Goal: Book appointment/travel/reservation

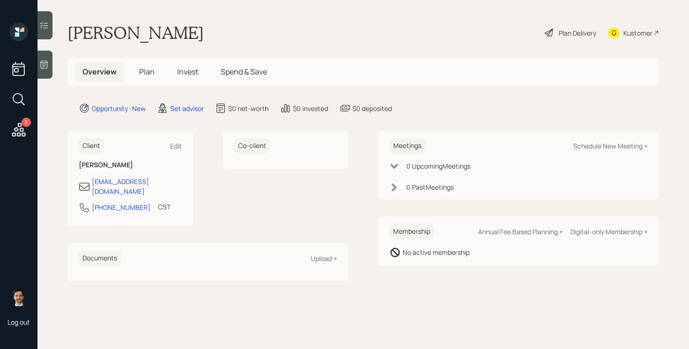
click at [49, 16] on div at bounding box center [45, 25] width 15 height 28
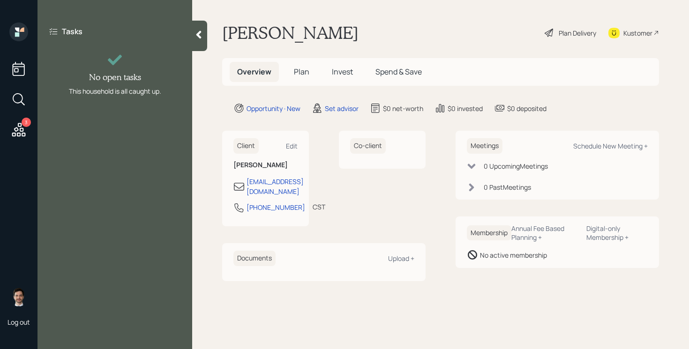
click at [199, 38] on icon at bounding box center [198, 34] width 9 height 9
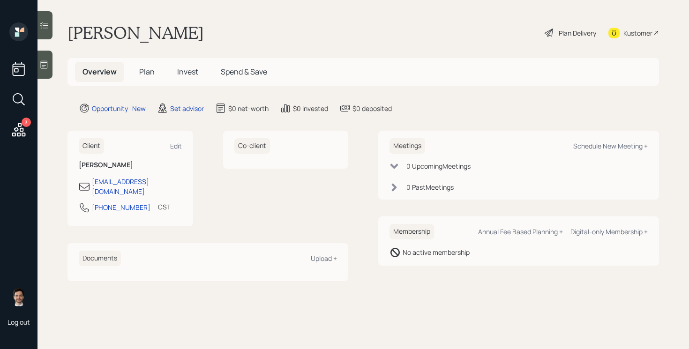
click at [46, 63] on icon at bounding box center [43, 64] width 9 height 9
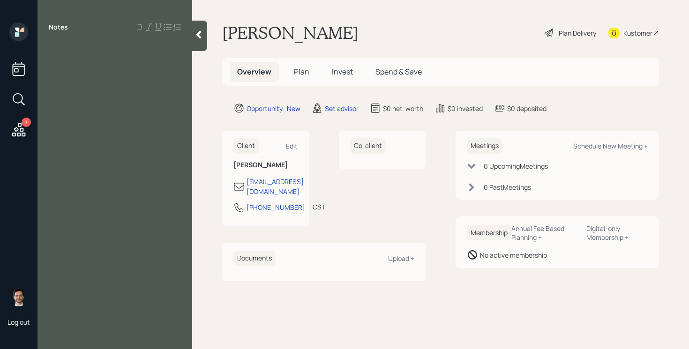
click at [55, 45] on div at bounding box center [115, 48] width 132 height 10
click at [201, 37] on icon at bounding box center [199, 35] width 5 height 8
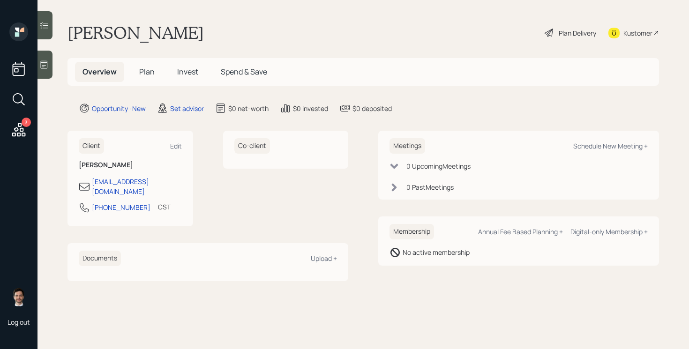
click at [144, 72] on span "Plan" at bounding box center [146, 72] width 15 height 10
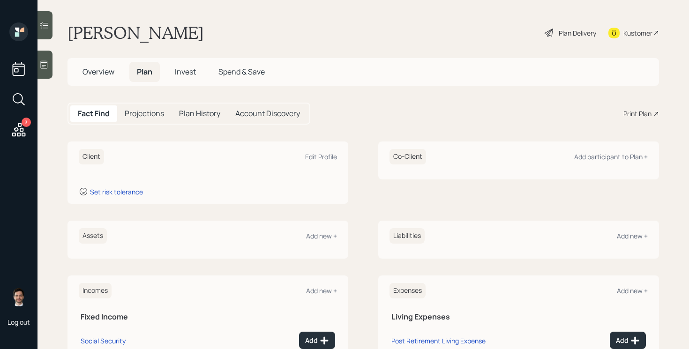
click at [97, 71] on span "Overview" at bounding box center [99, 72] width 32 height 10
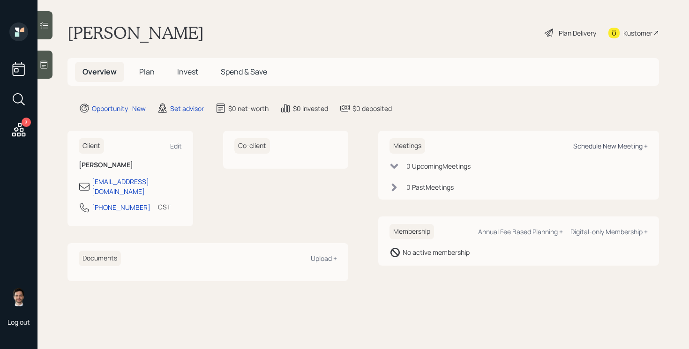
click at [632, 149] on div "Schedule New Meeting +" at bounding box center [611, 146] width 75 height 9
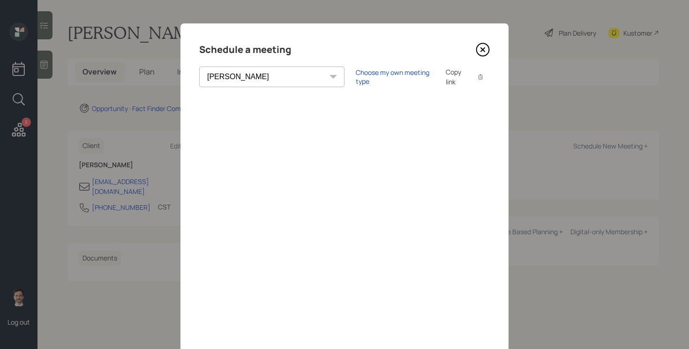
click at [269, 77] on div "[PERSON_NAME] [PERSON_NAME] [PERSON_NAME] [PERSON_NAME] [PERSON_NAME] [PERSON_N…" at bounding box center [271, 77] width 145 height 21
click at [356, 81] on div "Choose my own meeting type" at bounding box center [395, 77] width 79 height 18
click at [271, 76] on div "[PERSON_NAME] [PERSON_NAME] [PERSON_NAME] [PERSON_NAME] [PERSON_NAME] [PERSON_N…" at bounding box center [280, 77] width 162 height 21
click at [269, 77] on div "[PERSON_NAME] [PERSON_NAME] [PERSON_NAME] [PERSON_NAME] [PERSON_NAME] [PERSON_N…" at bounding box center [280, 77] width 162 height 21
click at [265, 77] on div "[PERSON_NAME] [PERSON_NAME] [PERSON_NAME] [PERSON_NAME] [PERSON_NAME] [PERSON_N…" at bounding box center [280, 77] width 162 height 21
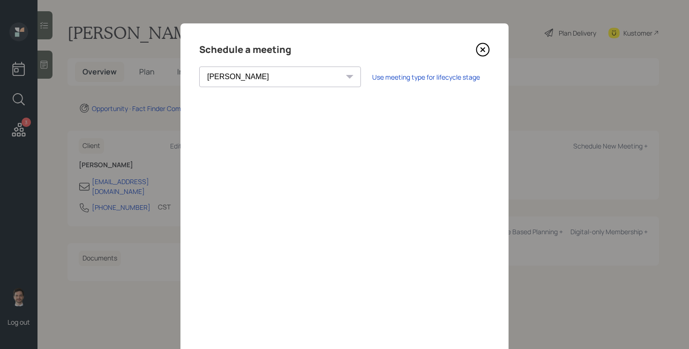
scroll to position [73, 0]
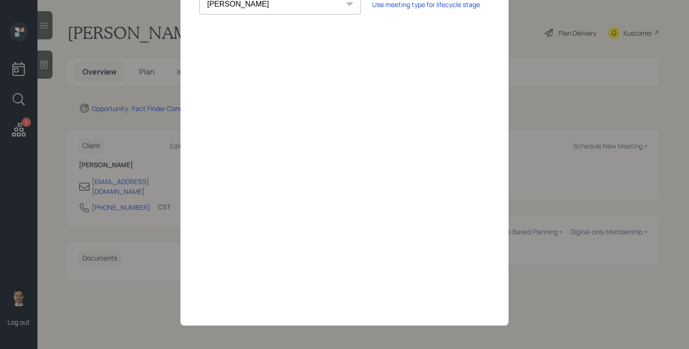
click at [270, 9] on div "[PERSON_NAME] [PERSON_NAME] [PERSON_NAME] [PERSON_NAME] [PERSON_NAME] [PERSON_N…" at bounding box center [280, 4] width 162 height 21
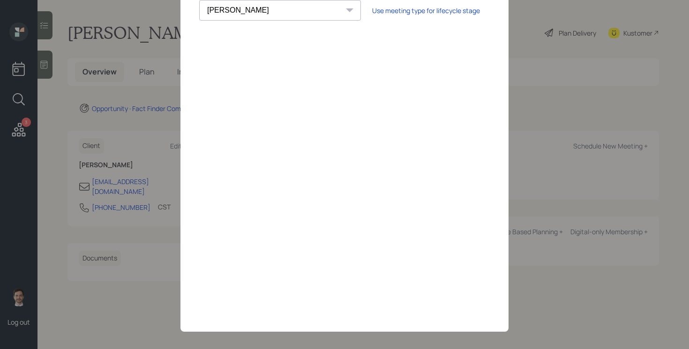
select select "ef6b64e1-8f62-4a74-b865-a7df4b35b836"
click at [199, 0] on select "[PERSON_NAME] [PERSON_NAME] [PERSON_NAME] [PERSON_NAME] [PERSON_NAME] [PERSON_N…" at bounding box center [280, 10] width 162 height 21
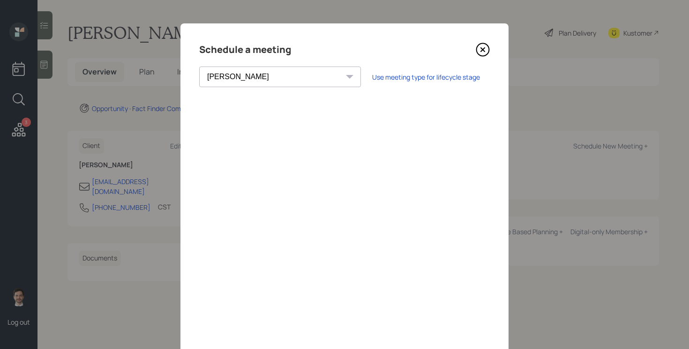
click at [482, 46] on icon at bounding box center [483, 50] width 14 height 14
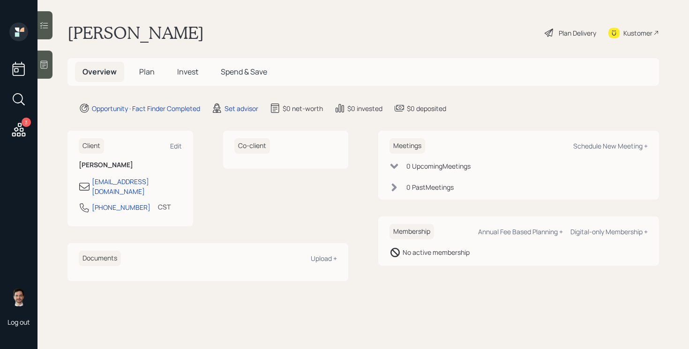
click at [45, 68] on icon at bounding box center [44, 65] width 7 height 8
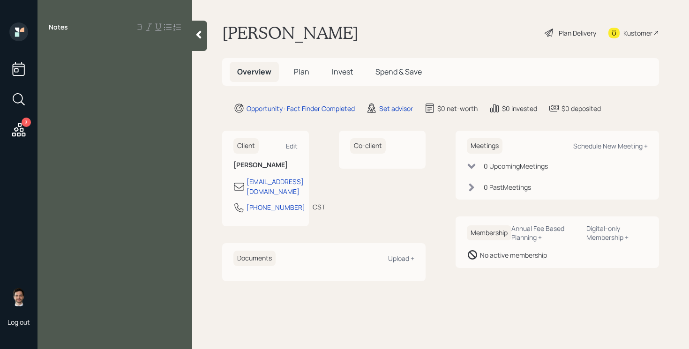
click at [68, 50] on div at bounding box center [115, 48] width 132 height 10
click at [195, 38] on icon at bounding box center [198, 34] width 9 height 9
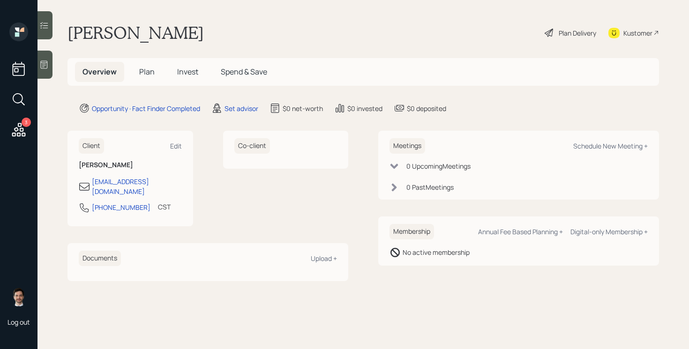
click at [269, 45] on main "[PERSON_NAME] Plan Delivery Kustomer Overview Plan Invest Spend & Save Opportun…" at bounding box center [364, 174] width 652 height 349
